Goal: Obtain resource: Download file/media

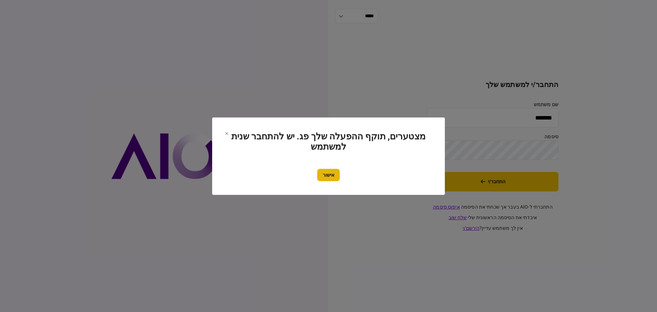
click at [333, 177] on button "אישור" at bounding box center [328, 175] width 23 height 12
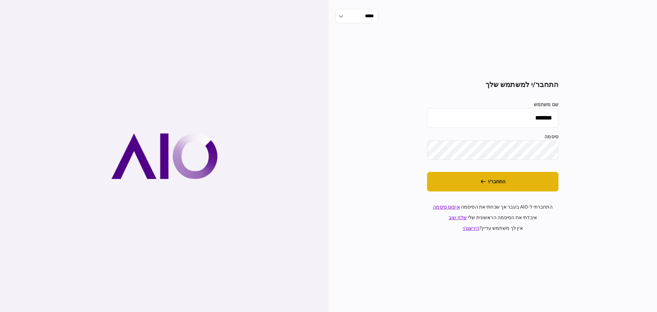
click at [500, 179] on button "התחבר/י" at bounding box center [492, 182] width 131 height 20
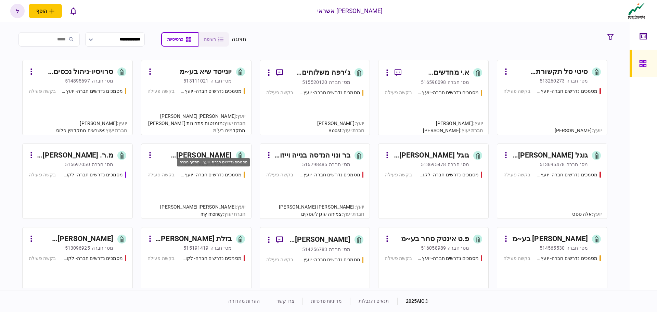
click at [209, 172] on div "מסמכים נדרשים חברה- יועץ - תהליך חברה" at bounding box center [211, 174] width 62 height 7
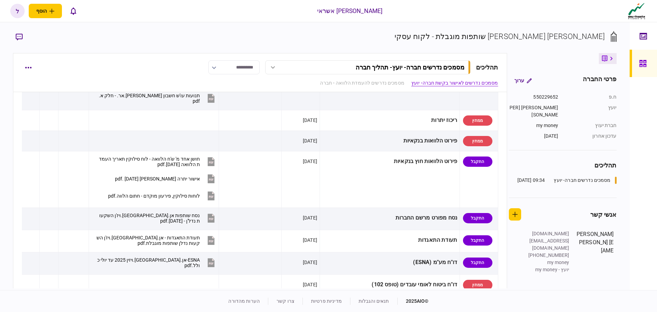
scroll to position [308, 0]
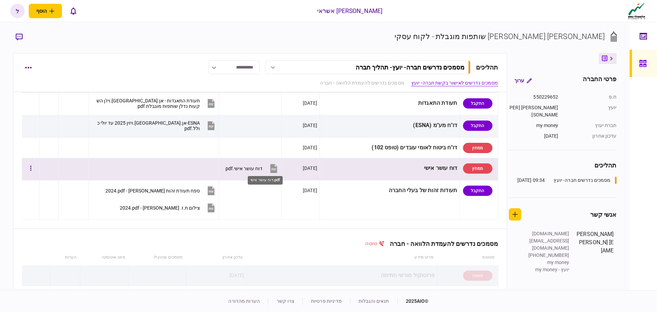
click at [263, 168] on div "דוח עושר אישי.pdf" at bounding box center [244, 168] width 37 height 5
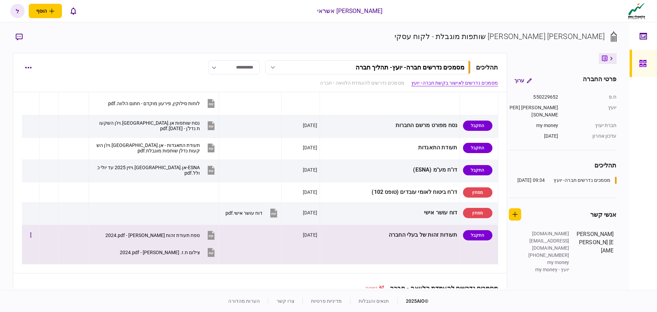
scroll to position [274, 0]
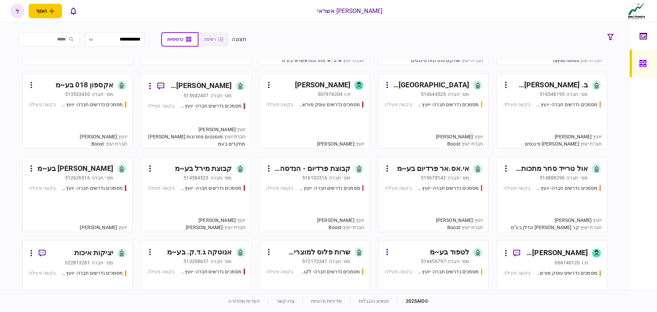
scroll to position [240, 0]
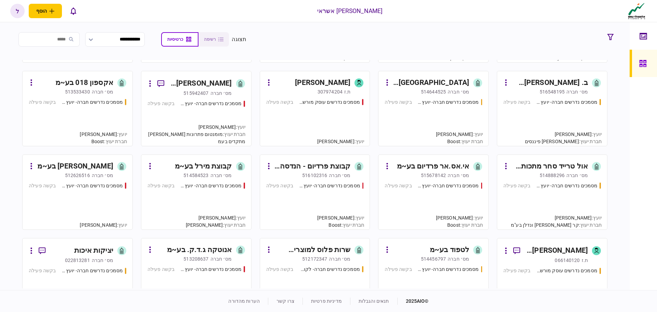
click at [423, 199] on div "מסמכים נדרשים חברה- יועץ - תהליך חברה בקשה פעילה" at bounding box center [434, 202] width 98 height 41
